Goal: Check status: Check status

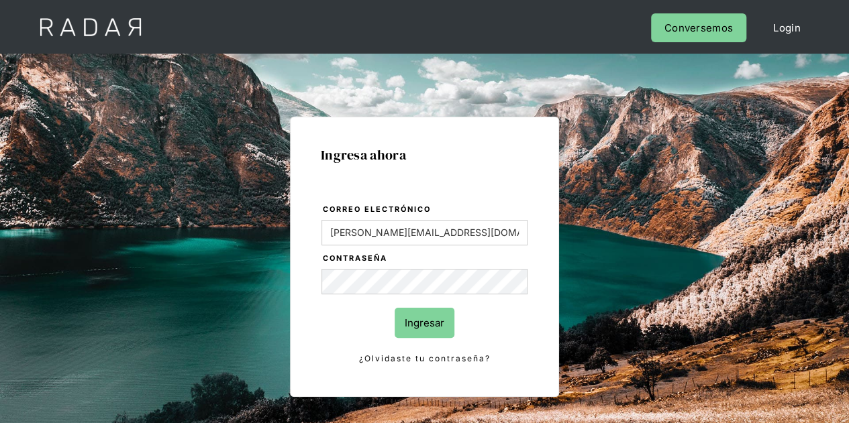
click at [437, 321] on input "Ingresar" at bounding box center [425, 323] width 60 height 30
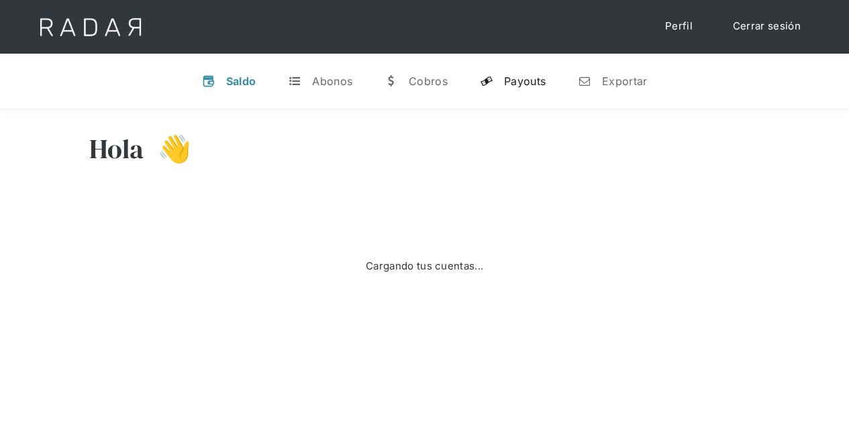
click at [533, 83] on div "Payouts" at bounding box center [525, 80] width 42 height 13
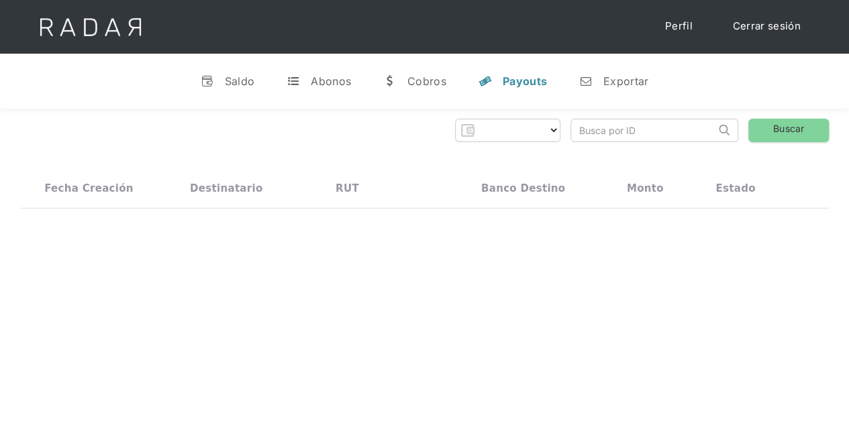
select select "prontopaga"
click at [609, 131] on input "search" at bounding box center [643, 130] width 144 height 22
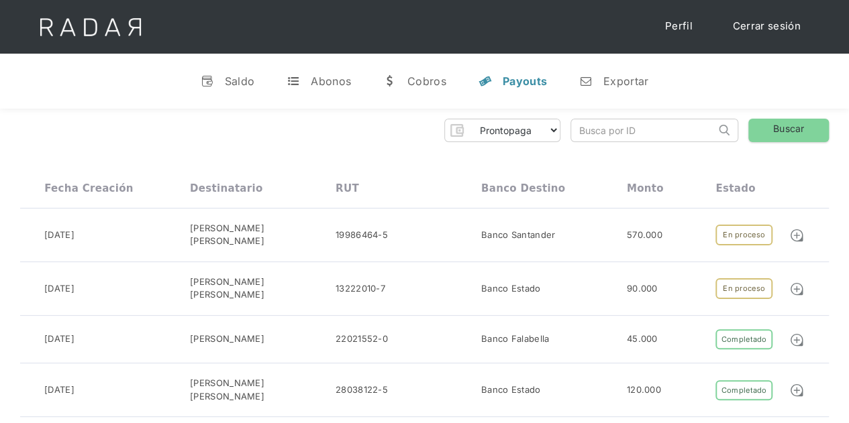
click at [594, 134] on input "search" at bounding box center [643, 130] width 144 height 22
paste input "6659cca3-6b04-485c-af63-80adbe9ac9f1"
click at [796, 125] on link "Buscar" at bounding box center [788, 130] width 81 height 23
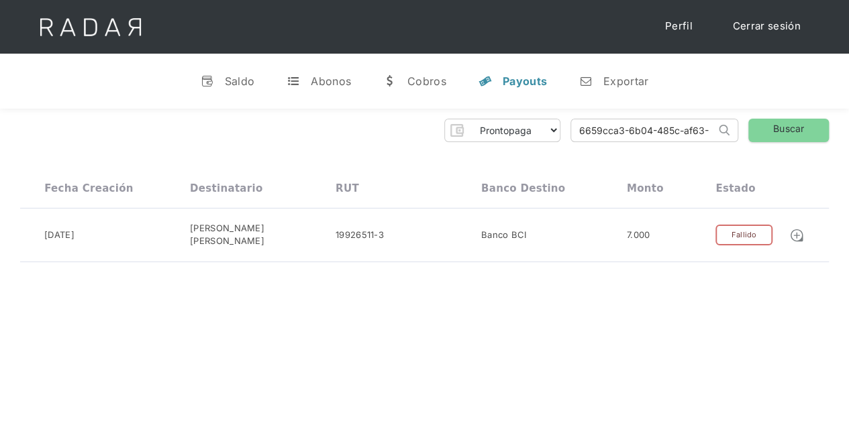
drag, startPoint x: 707, startPoint y: 127, endPoint x: 517, endPoint y: 126, distance: 189.9
click at [517, 126] on div "Prontopaga Prontopaga 2 Thank you! Your submission has been received! Oops! Som…" at bounding box center [424, 130] width 809 height 23
type input "80adbe9ac9f1"
drag, startPoint x: 662, startPoint y: 128, endPoint x: 543, endPoint y: 128, distance: 118.8
click at [543, 128] on div "Prontopaga Prontopaga 2 Thank you! Your submission has been received! Oops! Som…" at bounding box center [424, 130] width 809 height 23
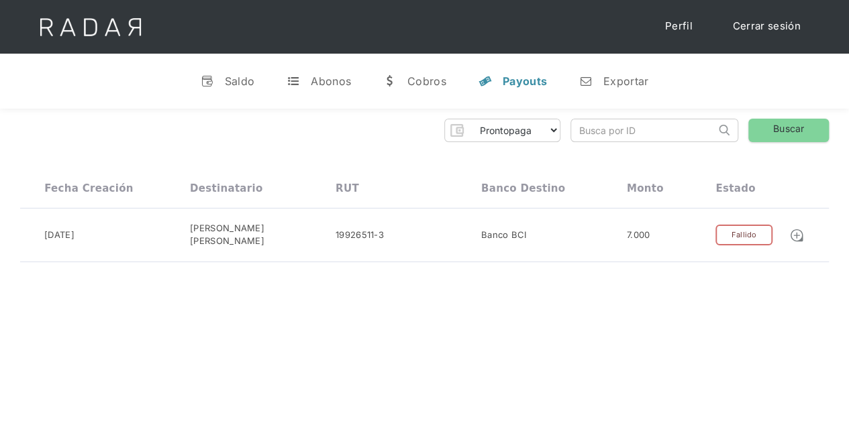
paste input "72aed31b-f268-4e94-9ee5-fde69999e68a"
click at [784, 125] on link "Buscar" at bounding box center [788, 130] width 81 height 23
drag, startPoint x: 713, startPoint y: 134, endPoint x: 495, endPoint y: 133, distance: 218.1
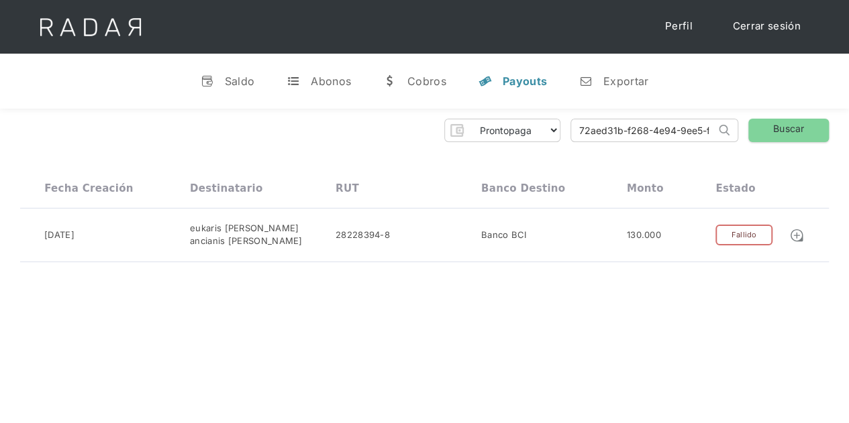
click at [497, 134] on div "Prontopaga Prontopaga 2 Thank you! Your submission has been received! Oops! Som…" at bounding box center [424, 130] width 809 height 23
type input "e69999e68a"
drag, startPoint x: 645, startPoint y: 127, endPoint x: 499, endPoint y: 132, distance: 146.3
click at [499, 132] on div "Prontopaga Prontopaga 2 Thank you! Your submission has been received! Oops! Som…" at bounding box center [424, 130] width 809 height 23
click at [611, 127] on input "search" at bounding box center [643, 130] width 144 height 22
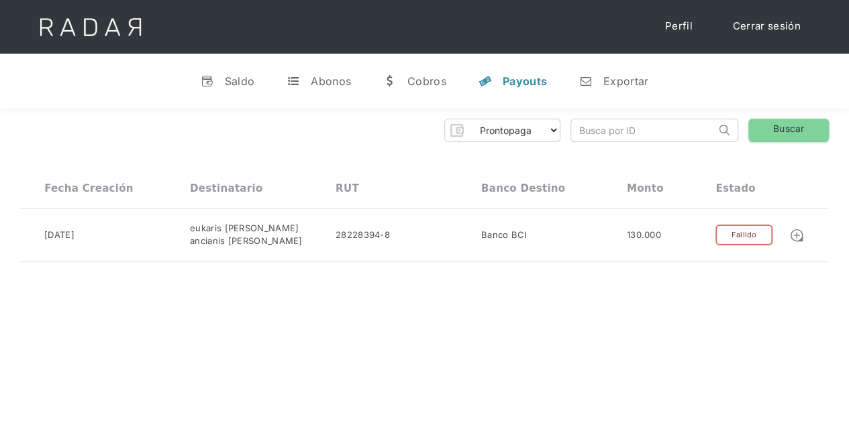
paste input "0f652c20-eb60-4e61-a83e-f53ba70eb67e"
click at [782, 126] on link "Buscar" at bounding box center [788, 130] width 81 height 23
drag, startPoint x: 710, startPoint y: 125, endPoint x: 493, endPoint y: 128, distance: 216.7
click at [493, 128] on div "Prontopaga Prontopaga 2 Thank you! Your submission has been received! Oops! Som…" at bounding box center [424, 130] width 809 height 23
type input "53ba70eb67e"
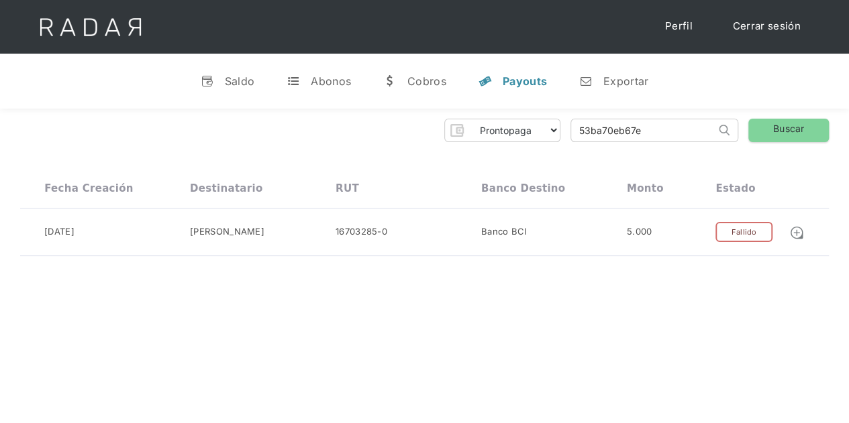
drag, startPoint x: 664, startPoint y: 127, endPoint x: 507, endPoint y: 127, distance: 157.0
click at [507, 127] on div "Prontopaga Prontopaga 2 Thank you! Your submission has been received! Oops! Som…" at bounding box center [424, 130] width 809 height 23
paste input "01c3df41-4c3e-406e-acba-d9a832ea2a9c"
type input "01c3df41-4c3e-406e-acba-d9a832ea2a9c"
click at [775, 130] on link "Buscar" at bounding box center [788, 130] width 81 height 23
